Goal: Task Accomplishment & Management: Manage account settings

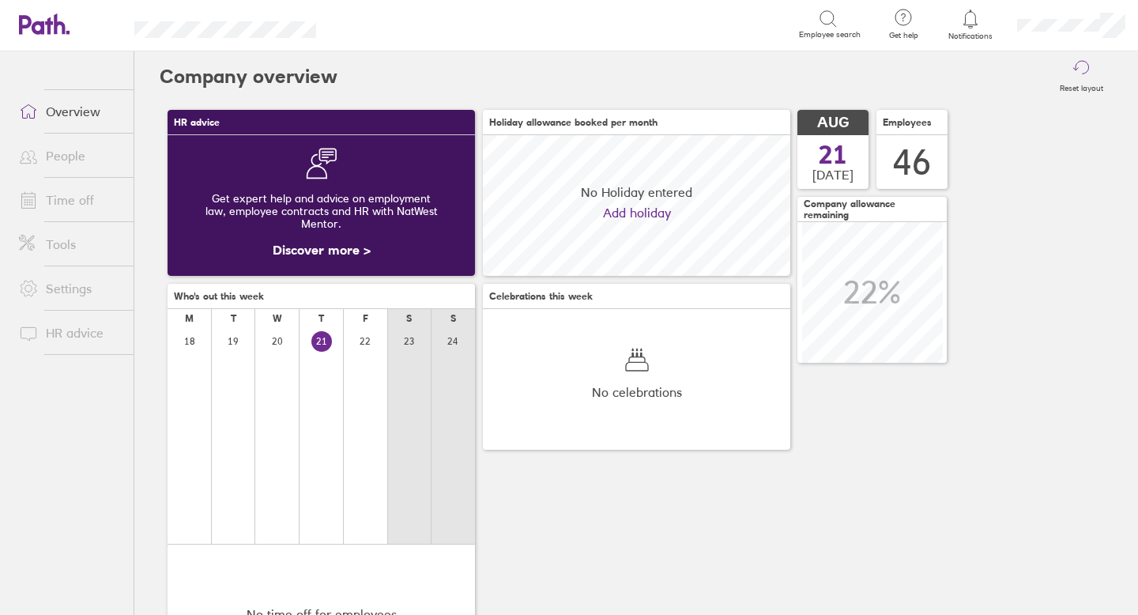
scroll to position [141, 307]
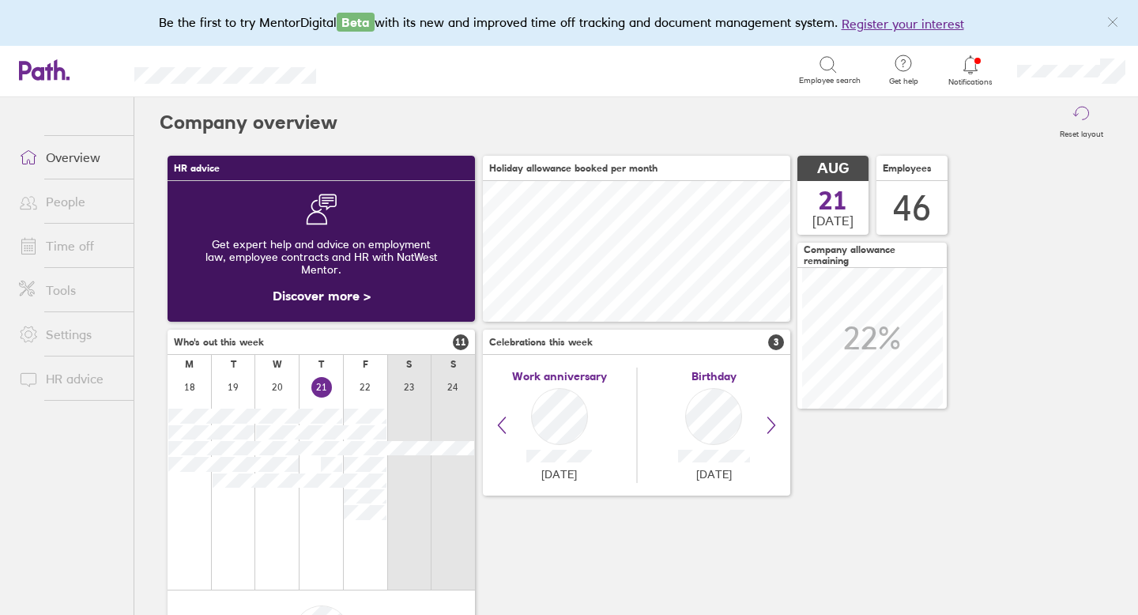
click at [82, 241] on link "Time off" at bounding box center [69, 246] width 127 height 32
